Goal: Task Accomplishment & Management: Complete application form

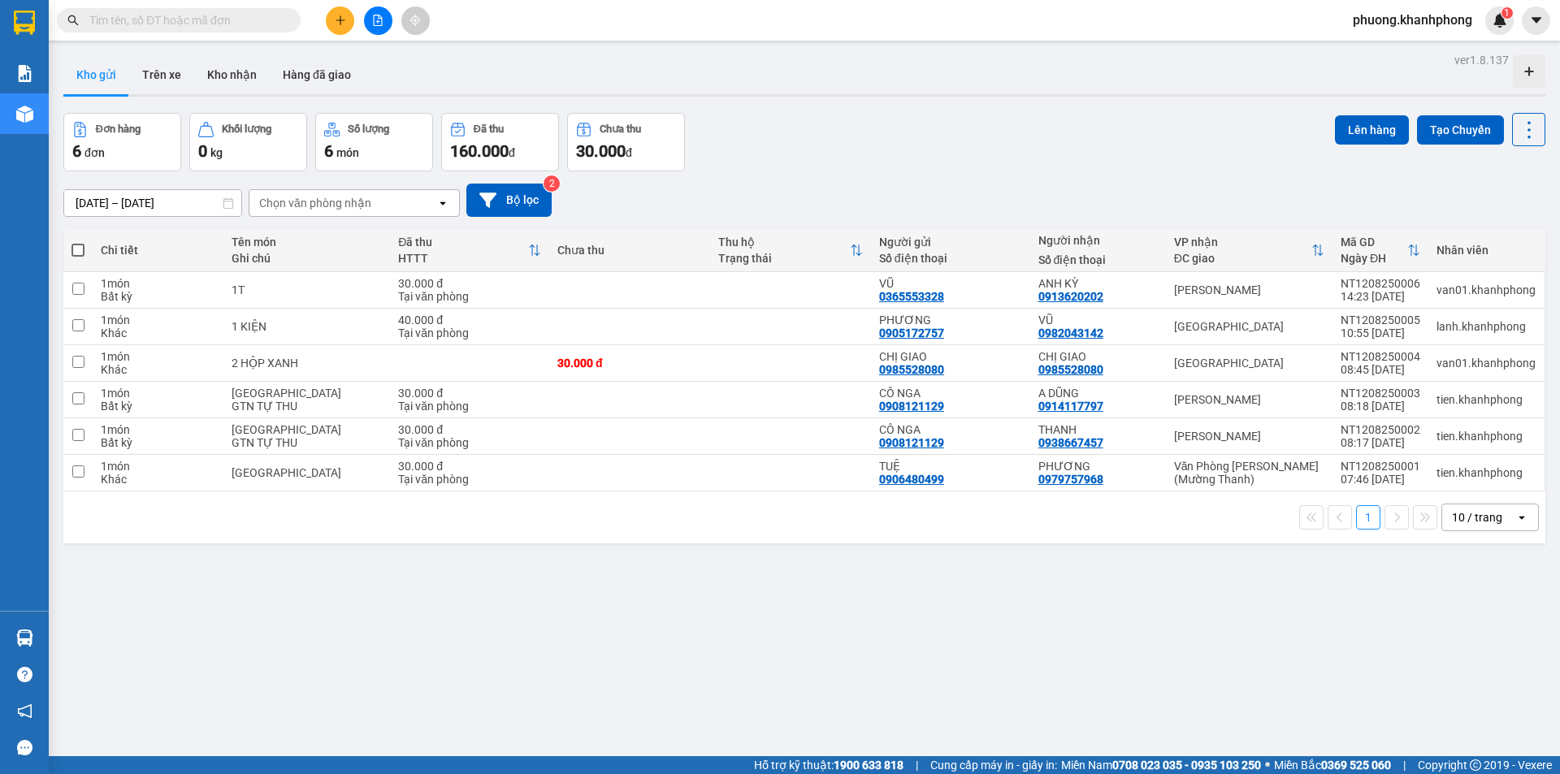
click at [200, 17] on input "text" at bounding box center [185, 20] width 192 height 18
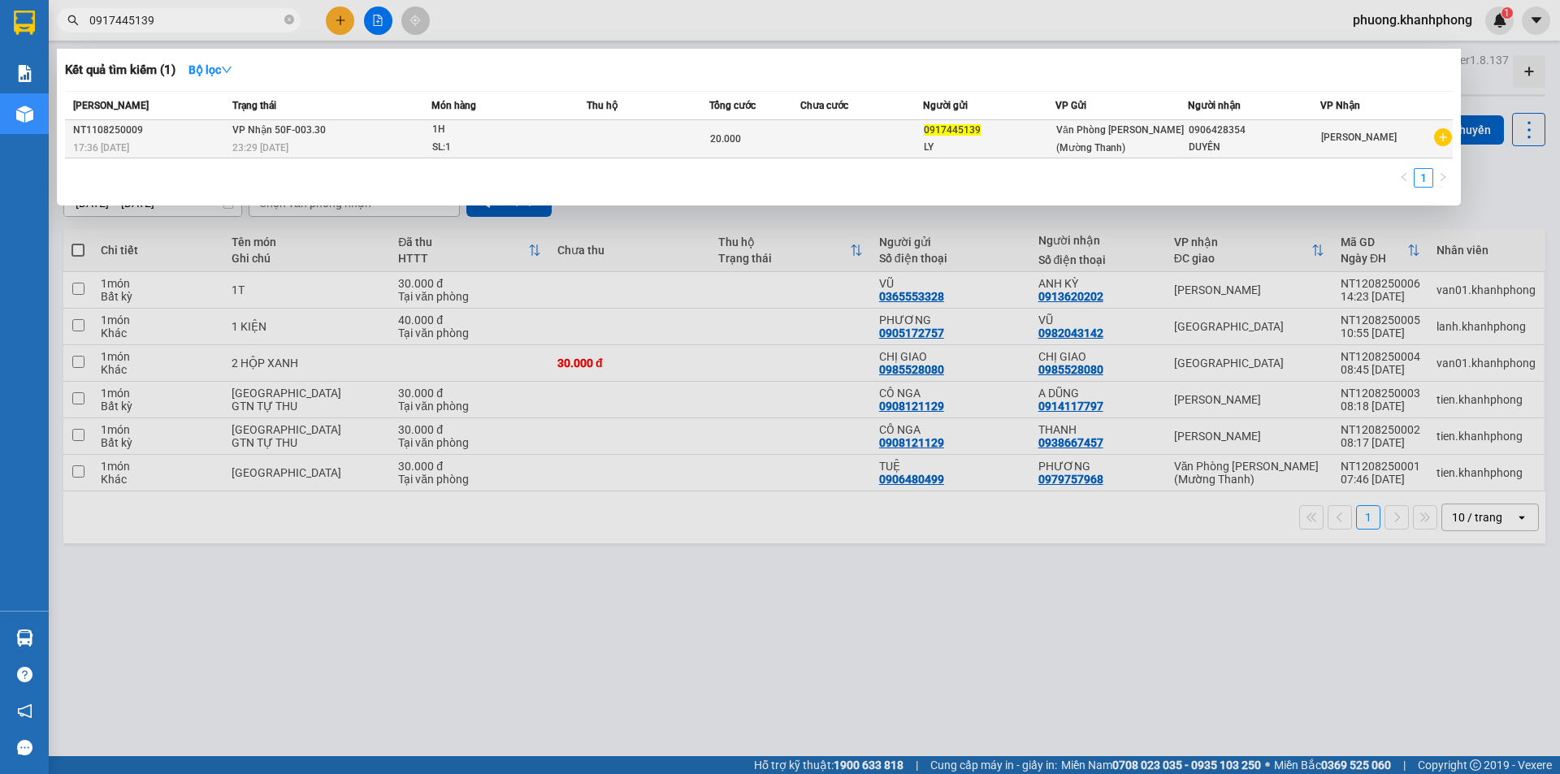
type input "0917445139"
click at [615, 138] on td at bounding box center [648, 139] width 122 height 38
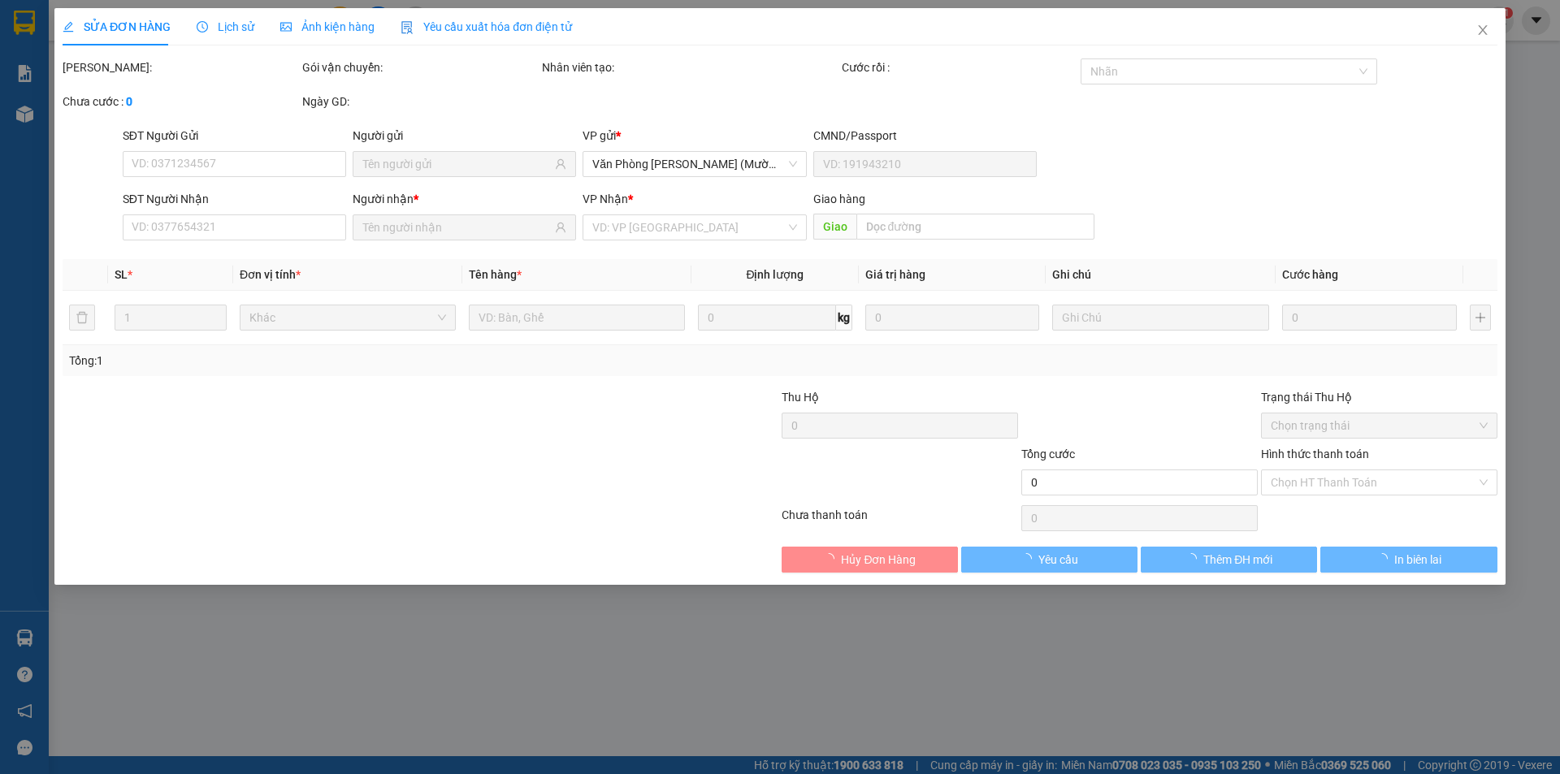
type input "0917445139"
type input "0906428354"
type input "20.000"
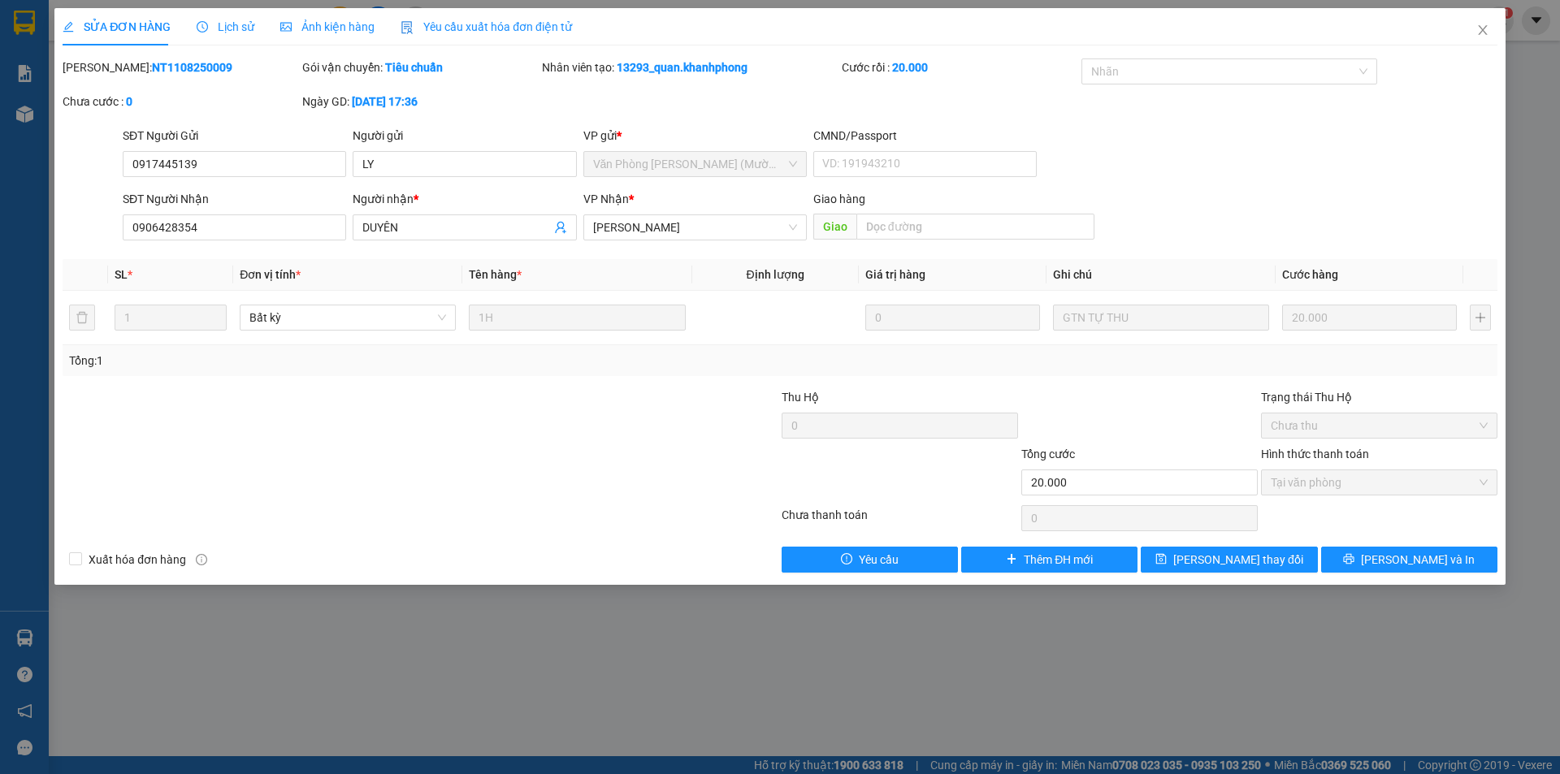
click at [1228, 206] on div "SĐT Người Nhận 0906428354 Người nhận * DUYÊN VP Nhận * [PERSON_NAME] hàng Giao" at bounding box center [809, 218] width 1381 height 57
click at [1483, 32] on icon "close" at bounding box center [1482, 30] width 9 height 10
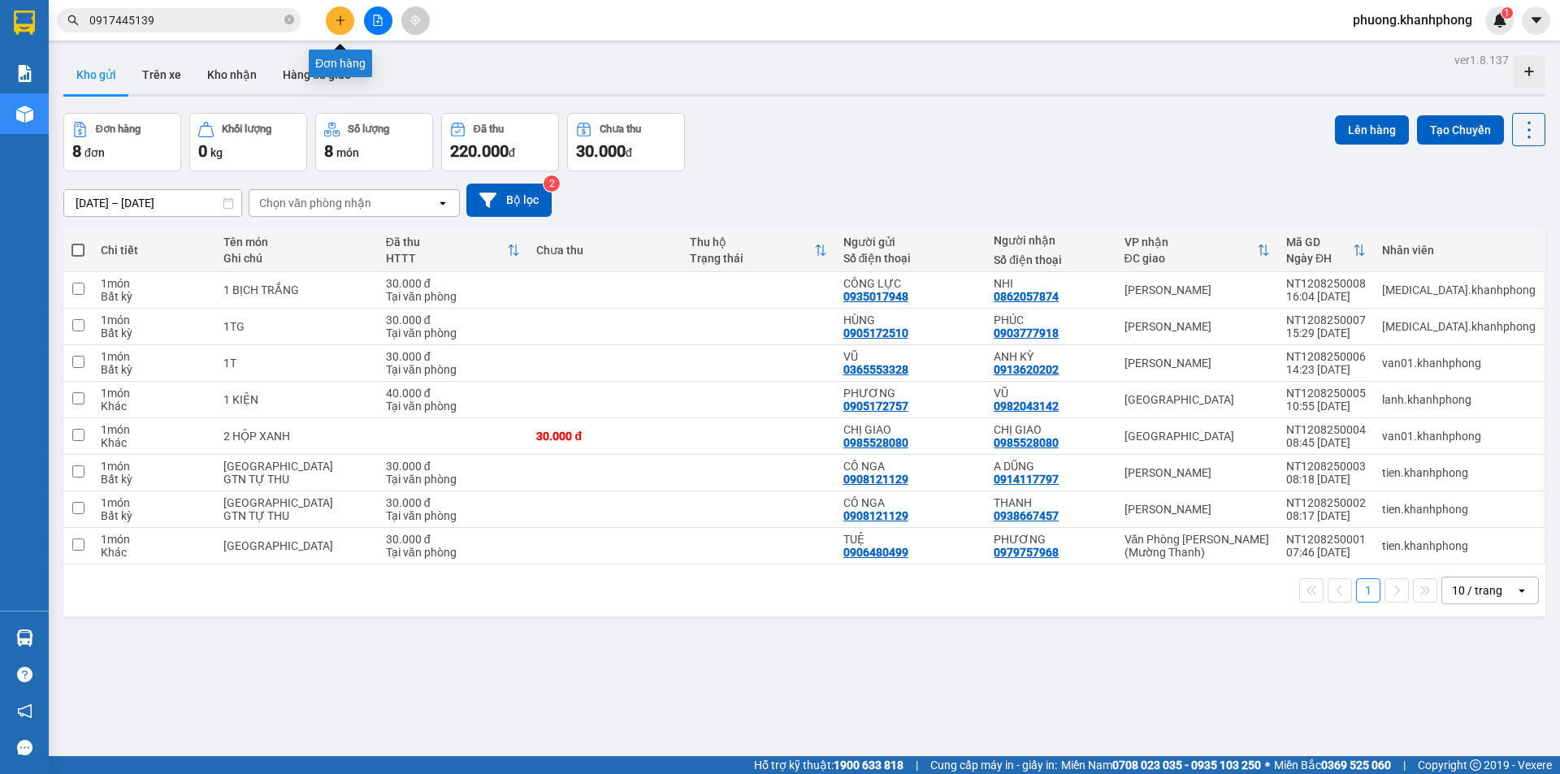
click at [346, 15] on button at bounding box center [340, 20] width 28 height 28
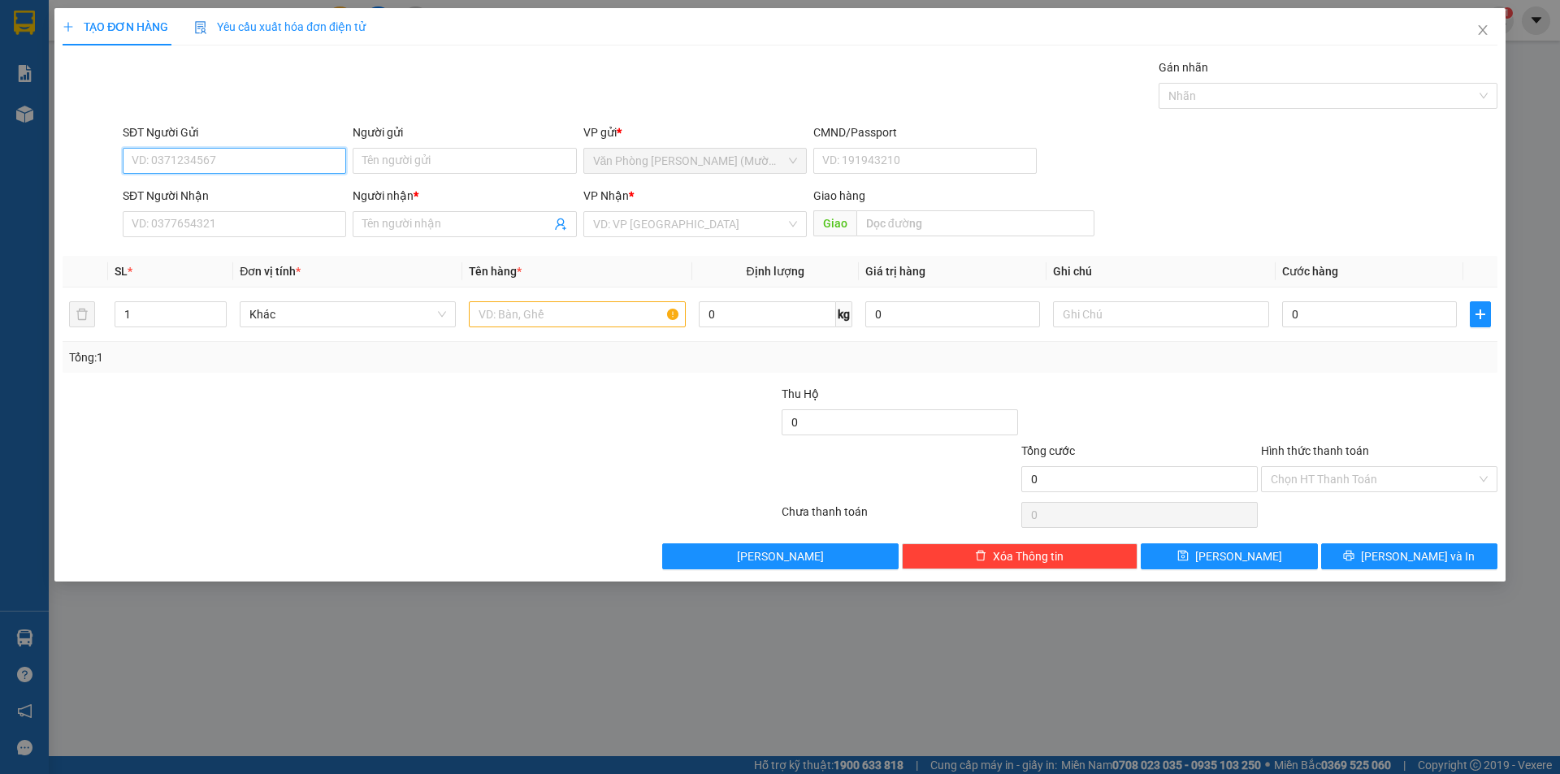
click at [208, 158] on input "SĐT Người Gửi" at bounding box center [234, 161] width 223 height 26
click at [201, 154] on input "SĐT Người Gửi" at bounding box center [234, 161] width 223 height 26
type input "0812424058"
click at [232, 195] on div "0812424058 - NAM TÚ" at bounding box center [234, 193] width 204 height 18
type input "NAM TÚ"
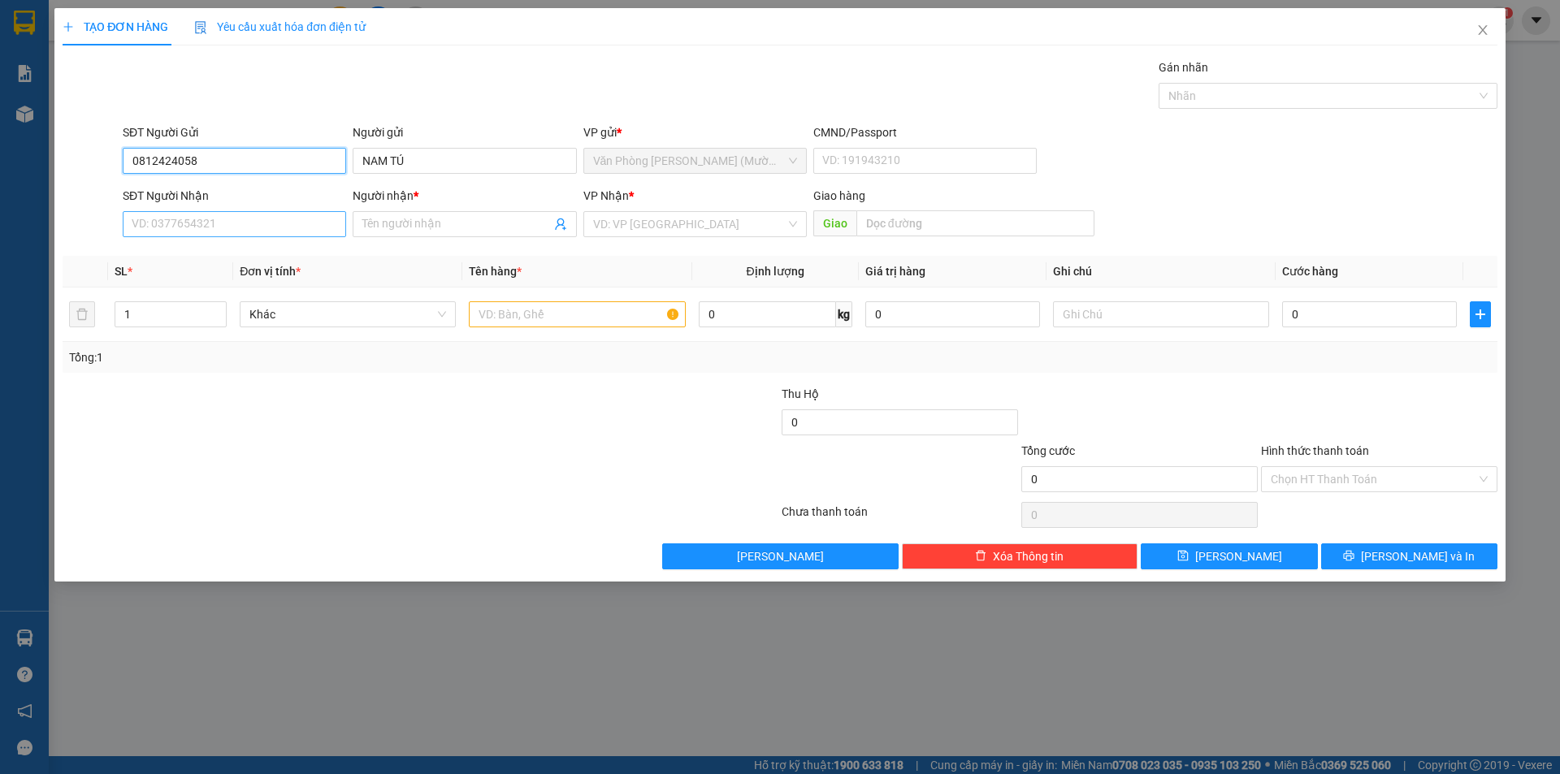
type input "0812424058"
click at [224, 214] on input "SĐT Người Nhận" at bounding box center [234, 224] width 223 height 26
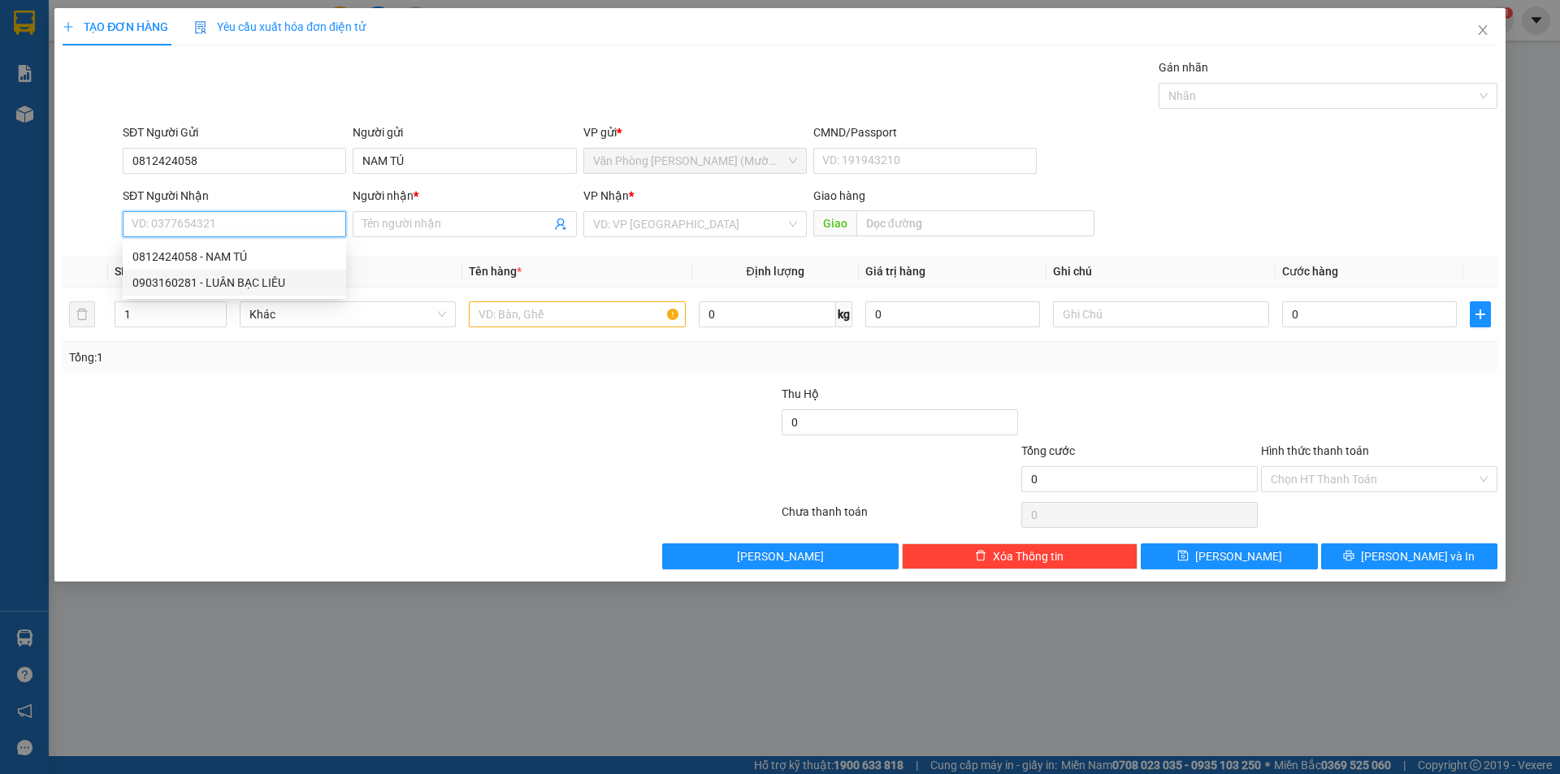
click at [262, 281] on div "0903160281 - LUÂN BẠC LIÊU" at bounding box center [234, 283] width 204 height 18
type input "0903160281"
type input "LUÂN BẠC LIÊU"
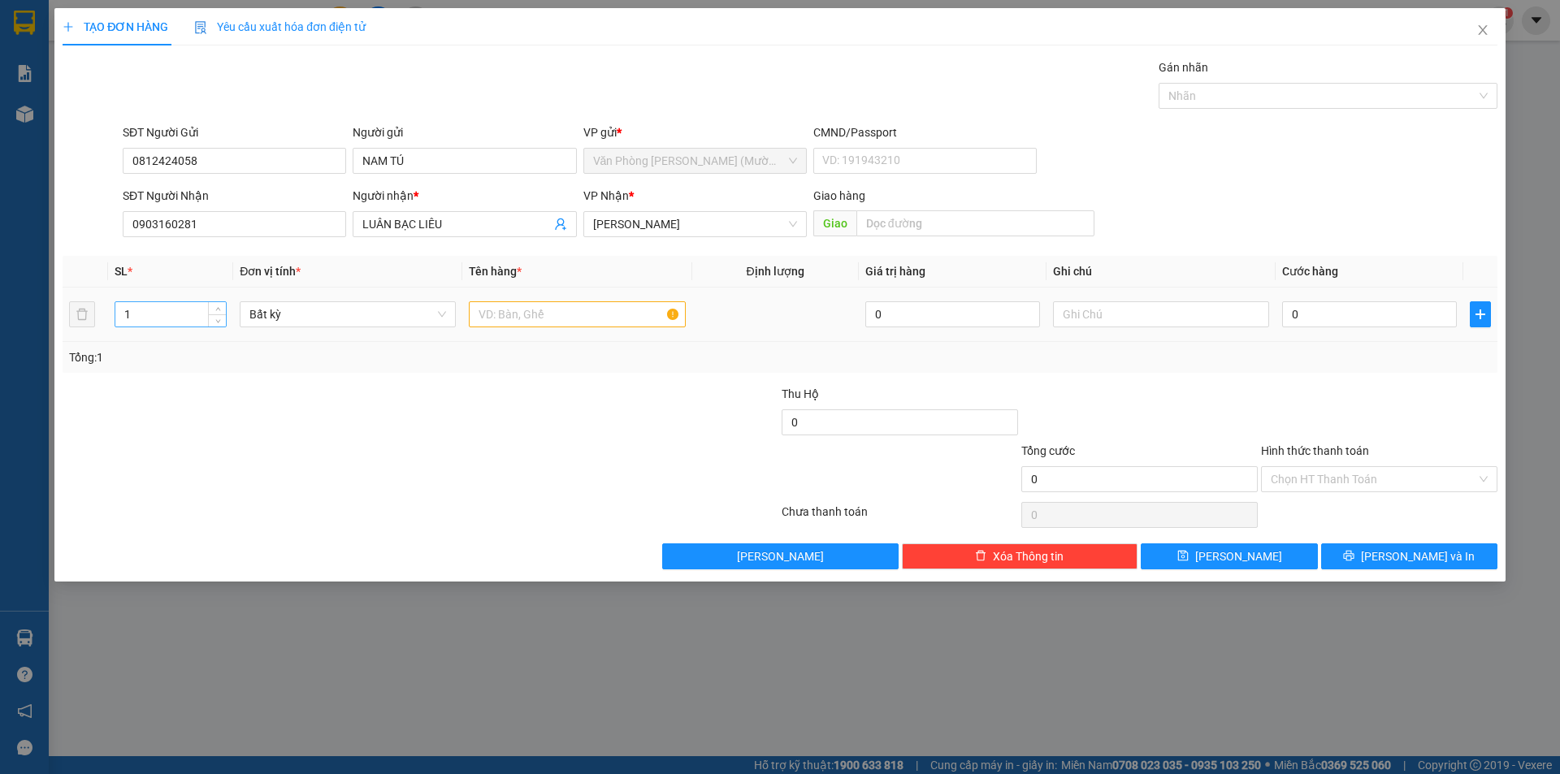
click at [170, 313] on input "1" at bounding box center [170, 314] width 110 height 24
type input "5"
click at [524, 319] on input "text" at bounding box center [577, 314] width 216 height 26
type input "KIỆN"
click at [1327, 318] on input "0" at bounding box center [1369, 314] width 175 height 26
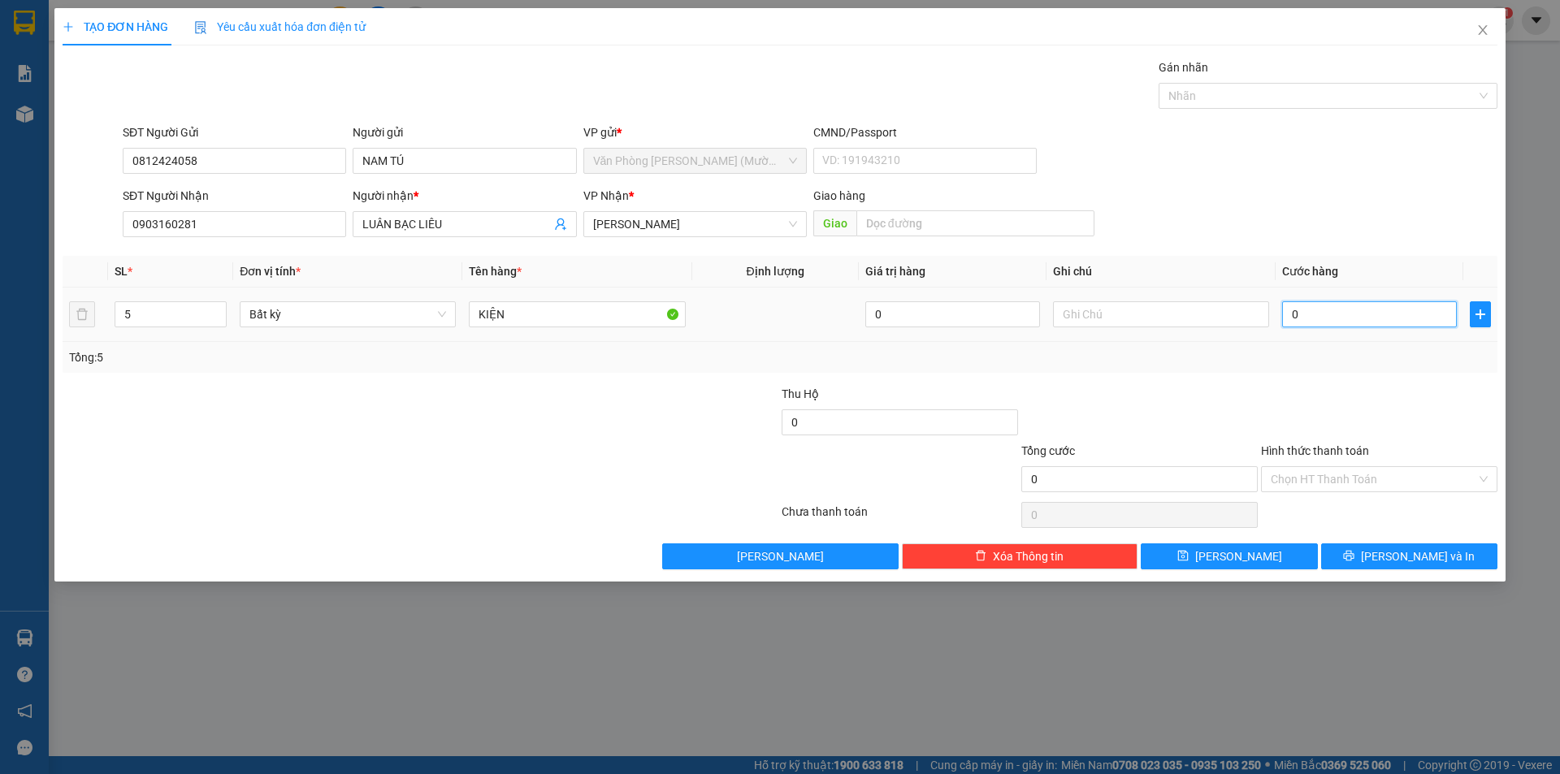
type input "2"
type input "25"
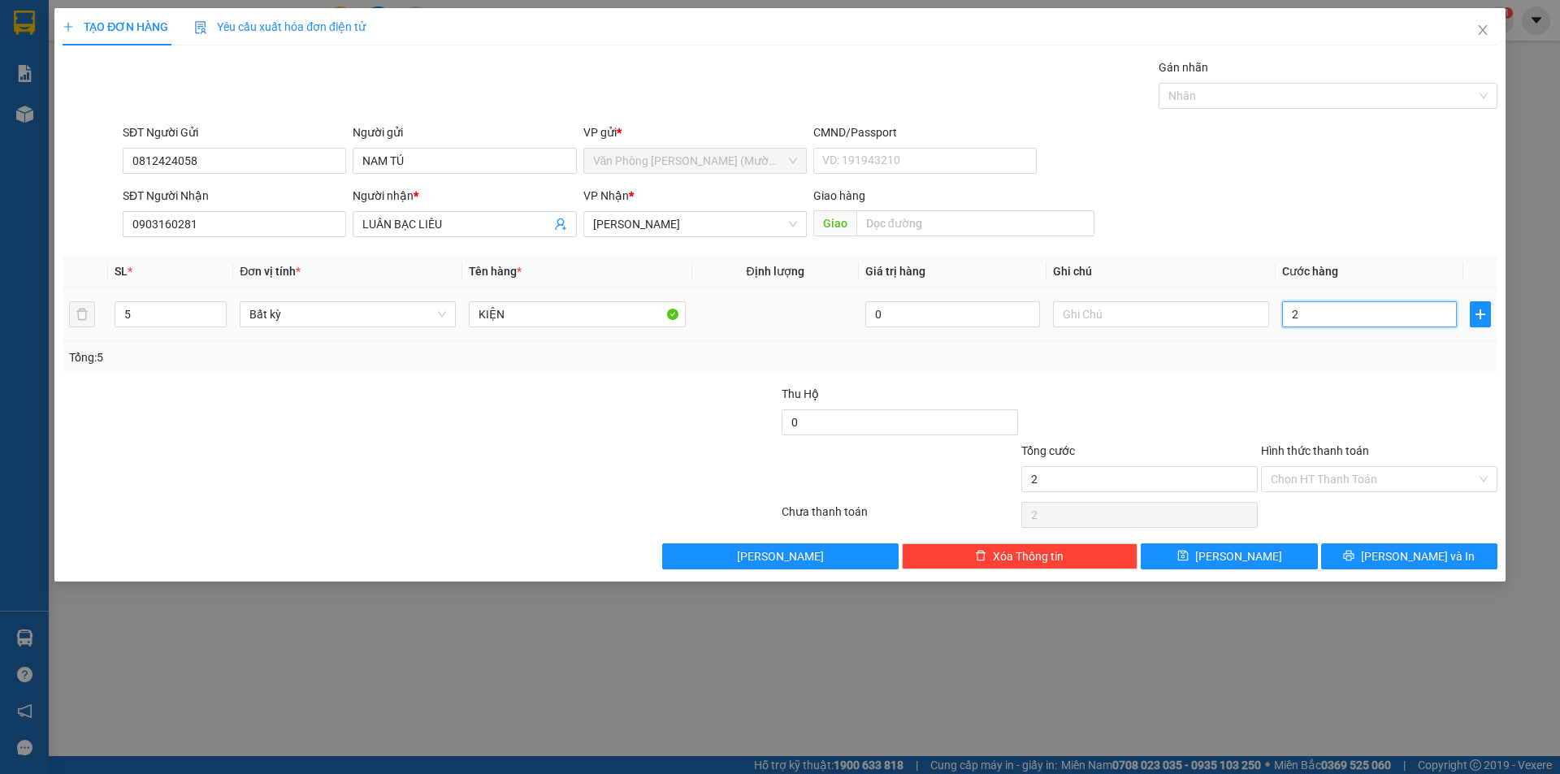
type input "25"
type input "250"
type input "250.000"
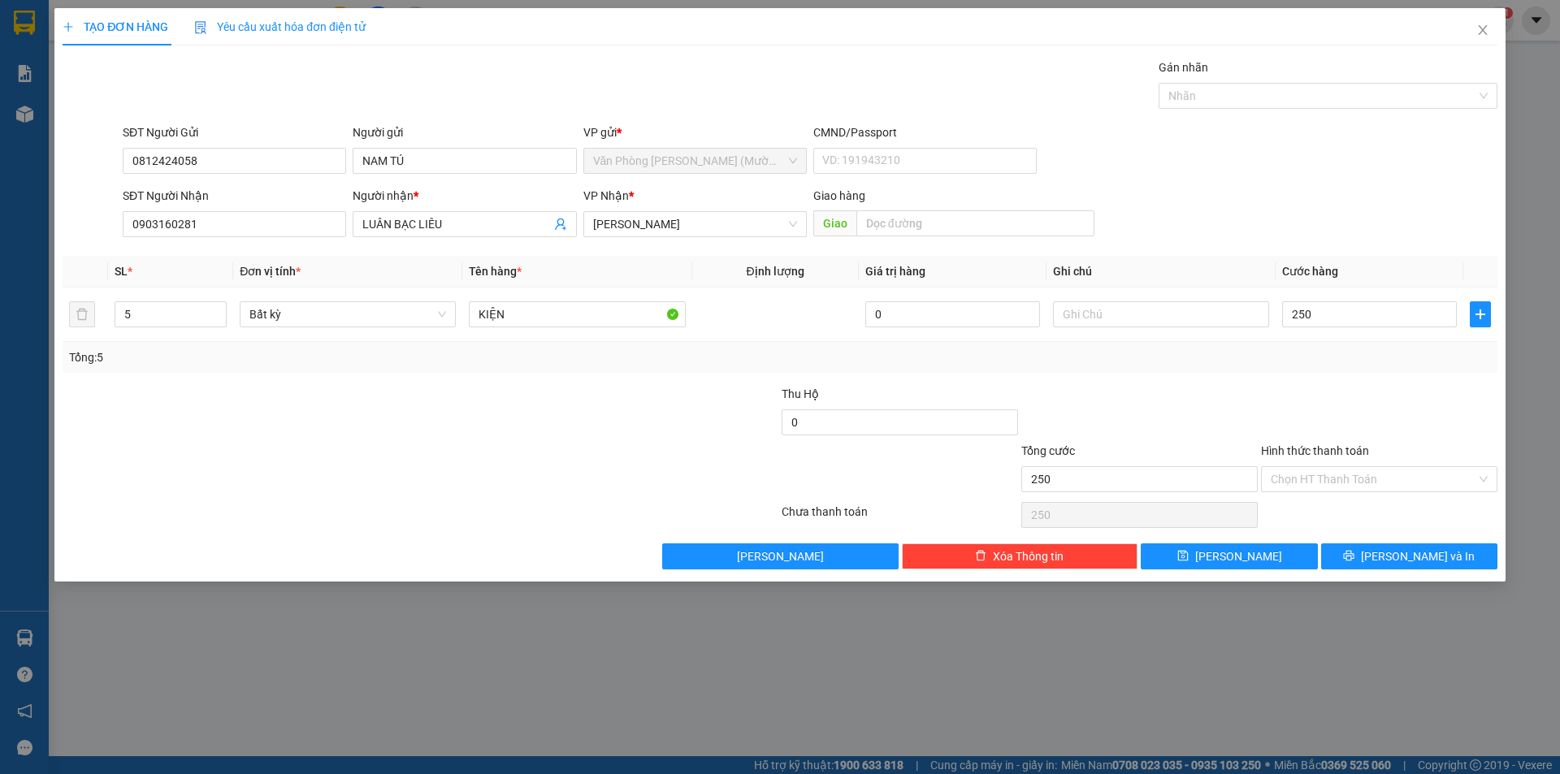
type input "250.000"
click at [1233, 392] on div at bounding box center [1140, 413] width 240 height 57
click at [1372, 552] on button "[PERSON_NAME] và In" at bounding box center [1409, 556] width 176 height 26
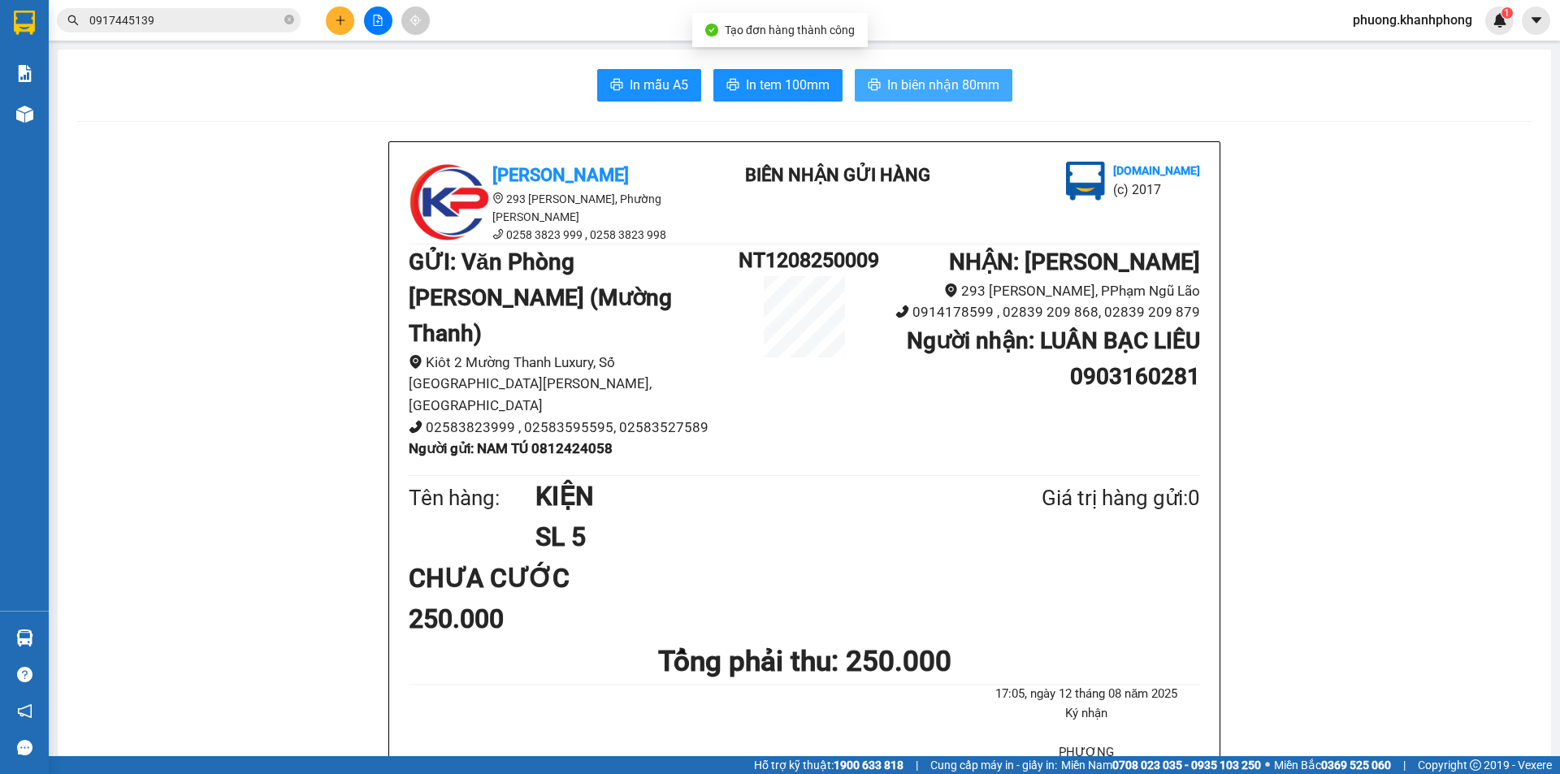
click at [941, 79] on span "In biên nhận 80mm" at bounding box center [943, 85] width 112 height 20
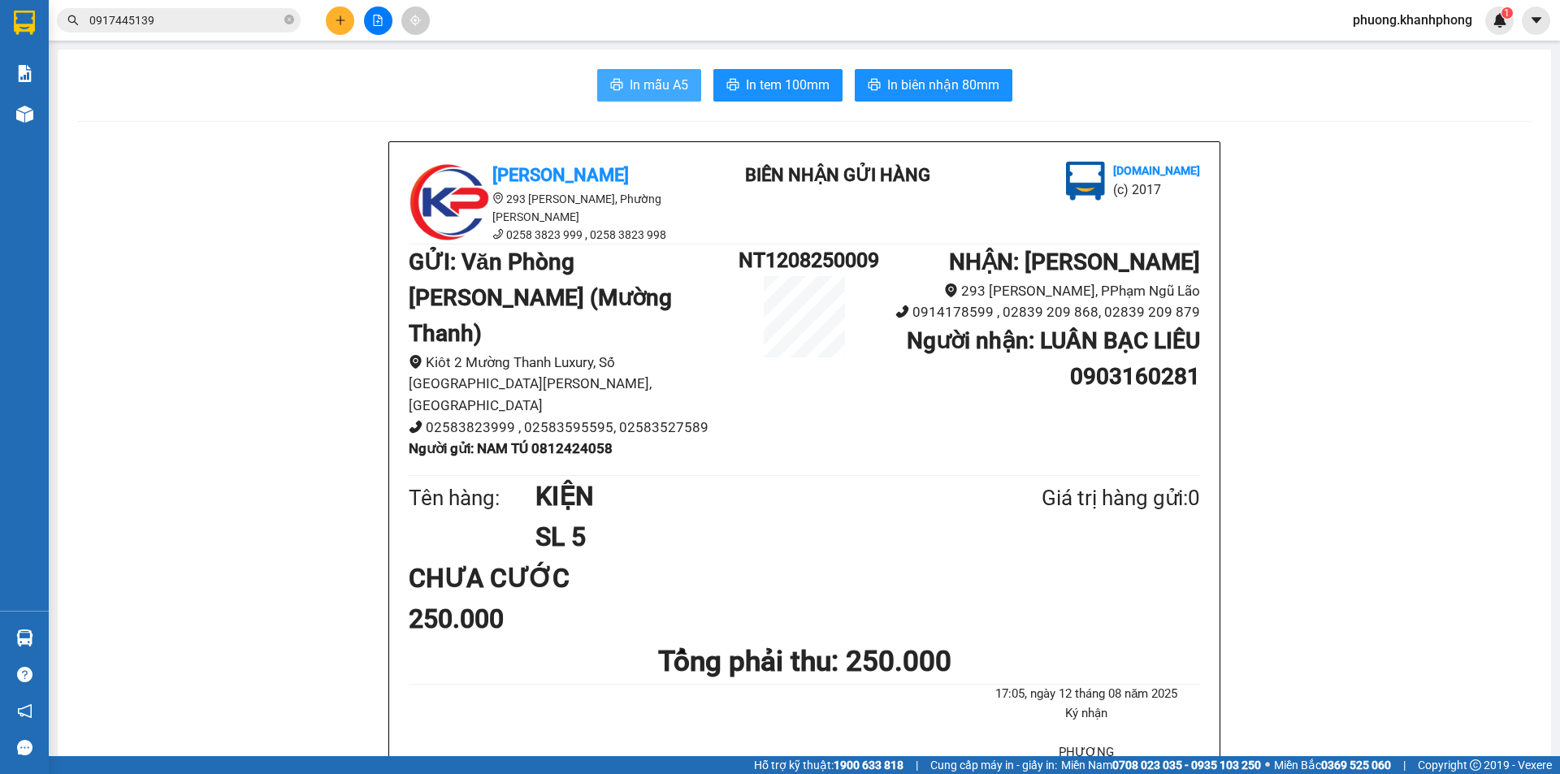
click at [630, 89] on span "In mẫu A5" at bounding box center [659, 85] width 58 height 20
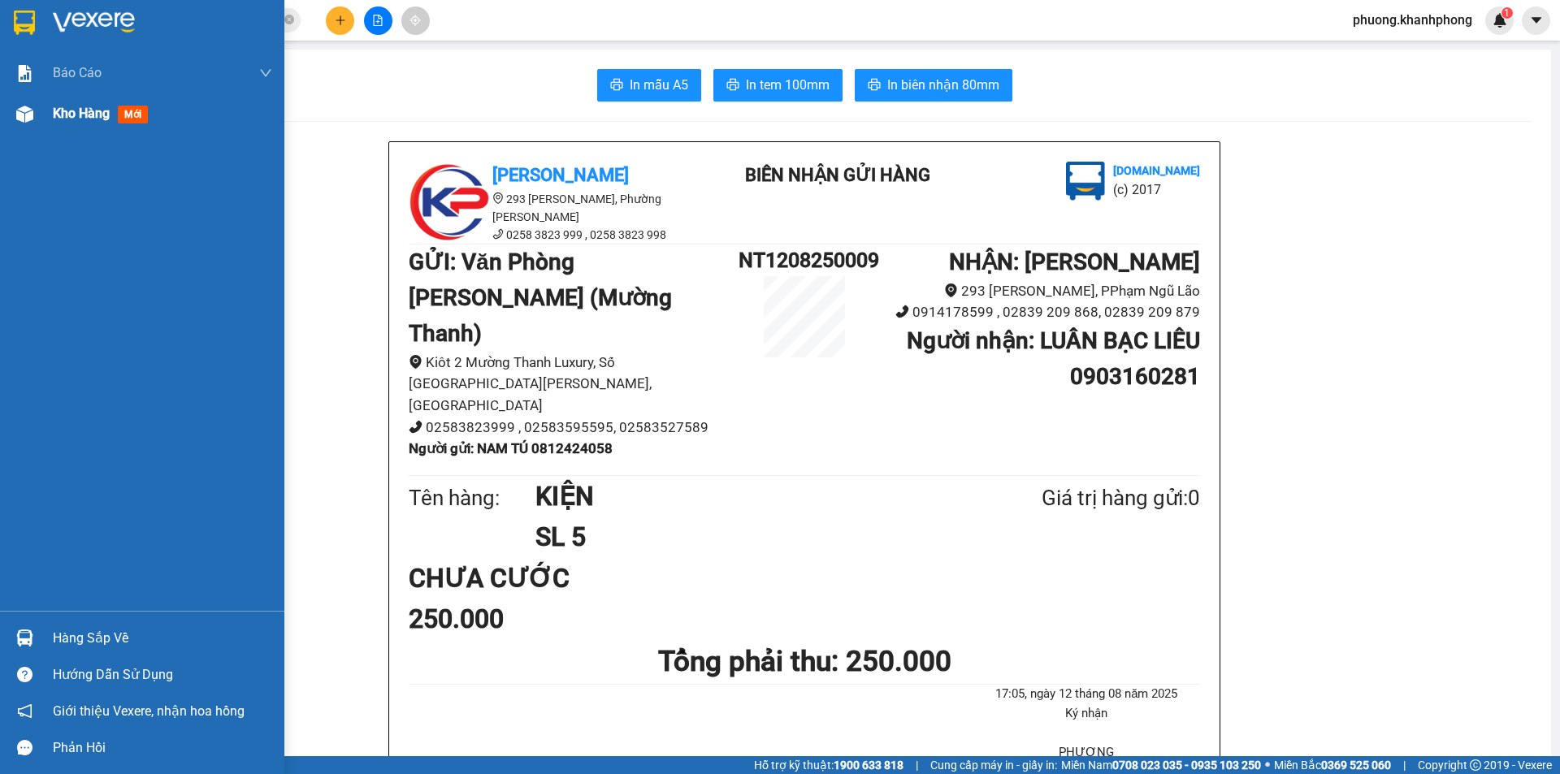
click at [27, 110] on img at bounding box center [24, 114] width 17 height 17
